Goal: Find specific page/section: Find specific page/section

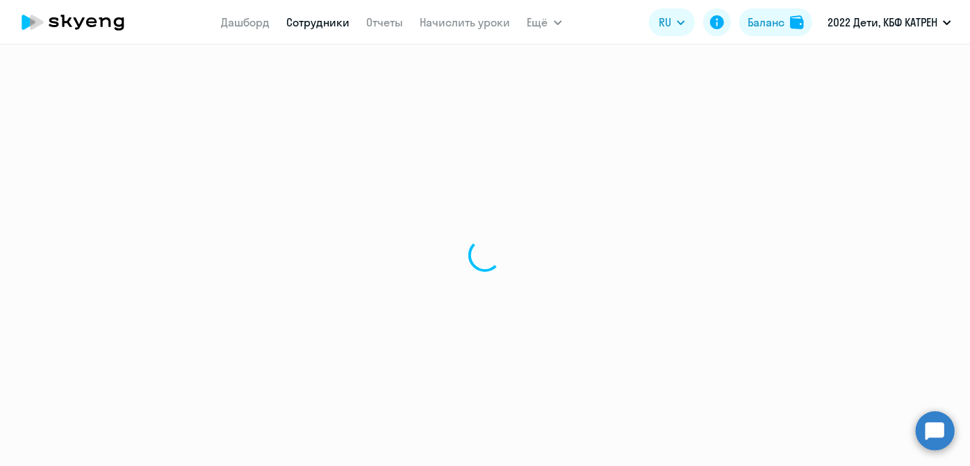
select select "30"
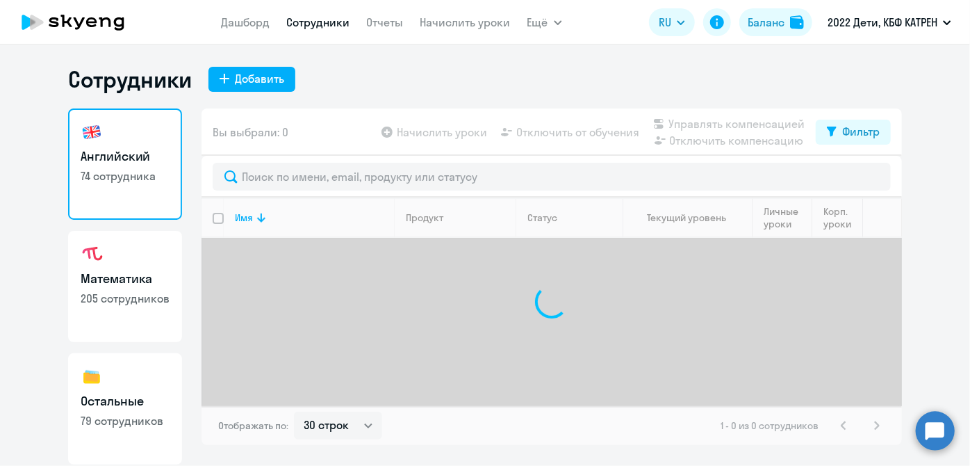
click at [154, 369] on link "Остальные 79 сотрудников" at bounding box center [125, 408] width 114 height 111
select select "30"
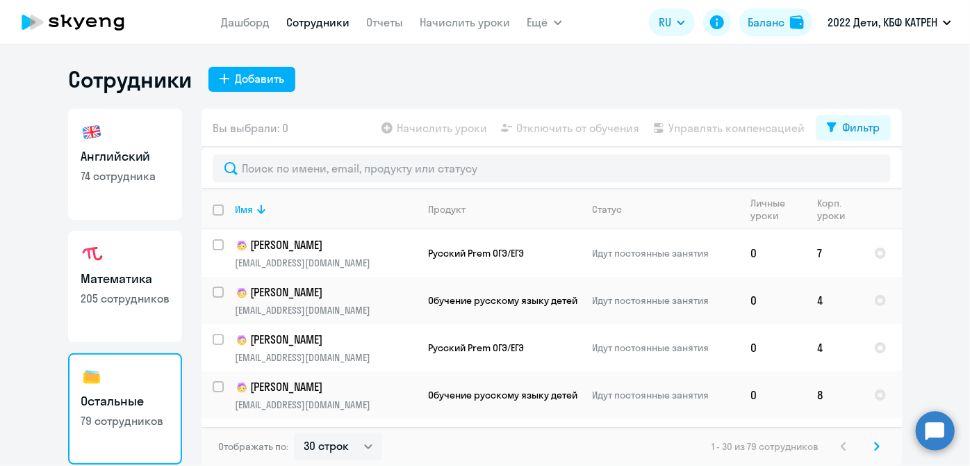
scroll to position [120, 0]
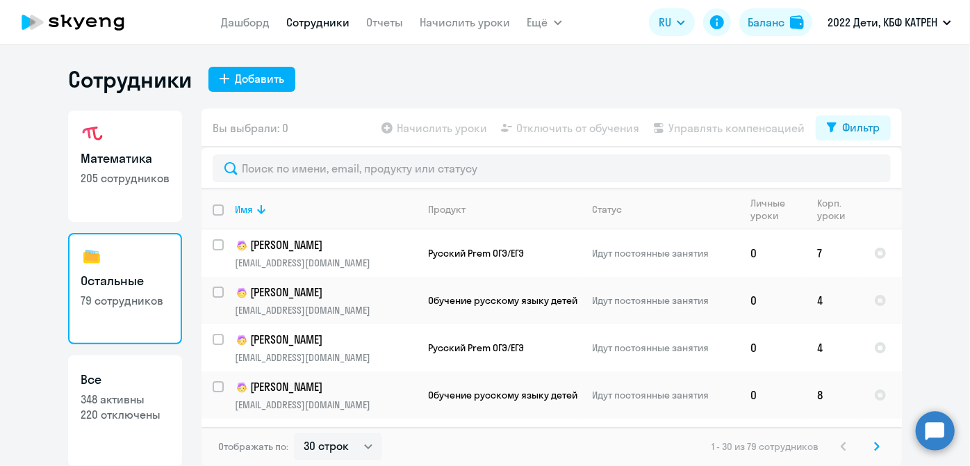
click at [162, 389] on link "Все 348 активны 220 отключены" at bounding box center [125, 410] width 114 height 111
select select "30"
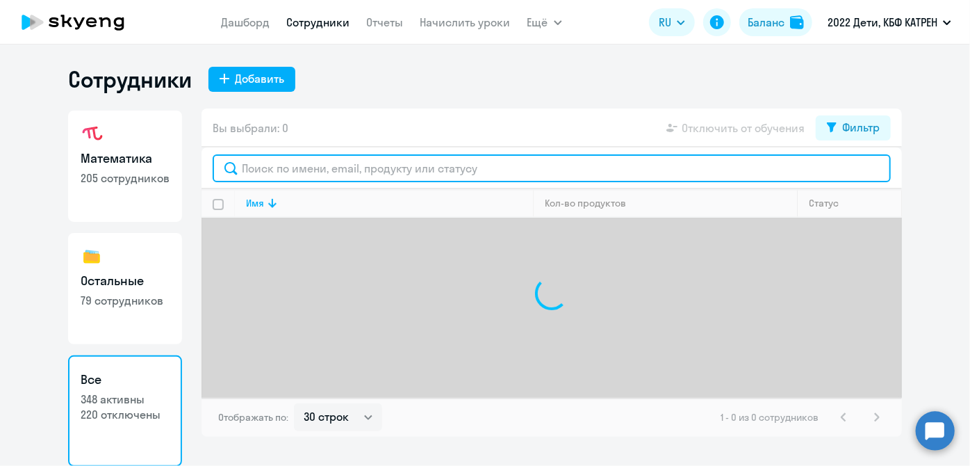
click at [318, 173] on input "text" at bounding box center [552, 168] width 678 height 28
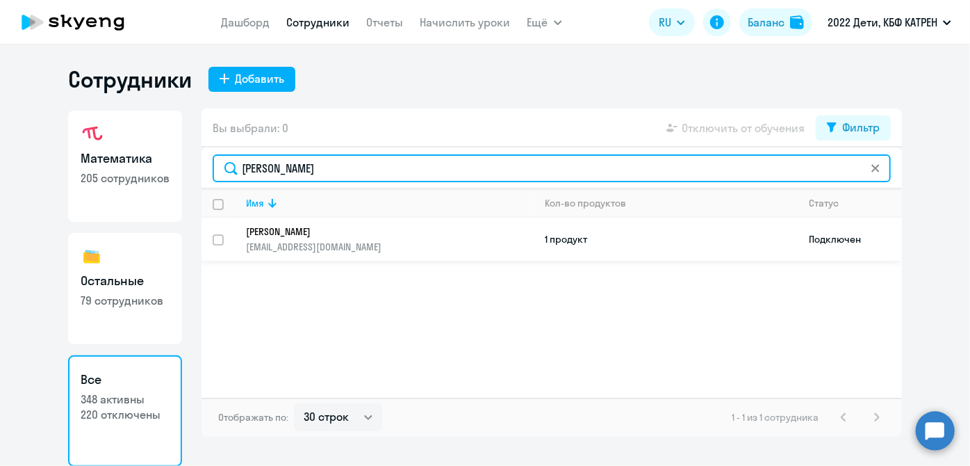
type input "[PERSON_NAME]"
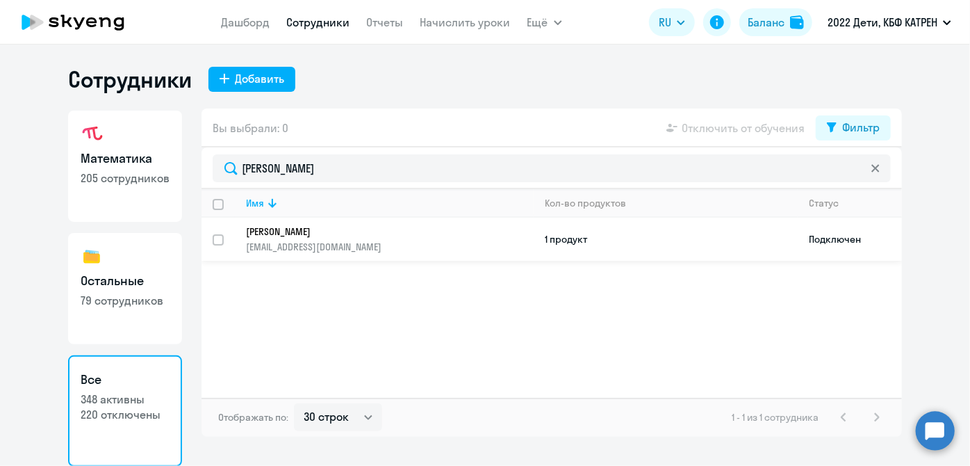
click at [365, 240] on p "[EMAIL_ADDRESS][DOMAIN_NAME]" at bounding box center [389, 246] width 287 height 13
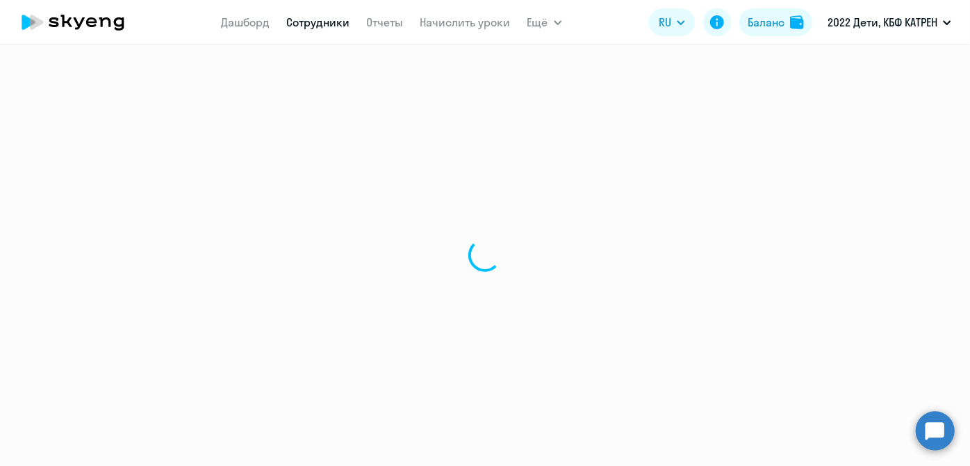
select select "others"
